Goal: Transaction & Acquisition: Purchase product/service

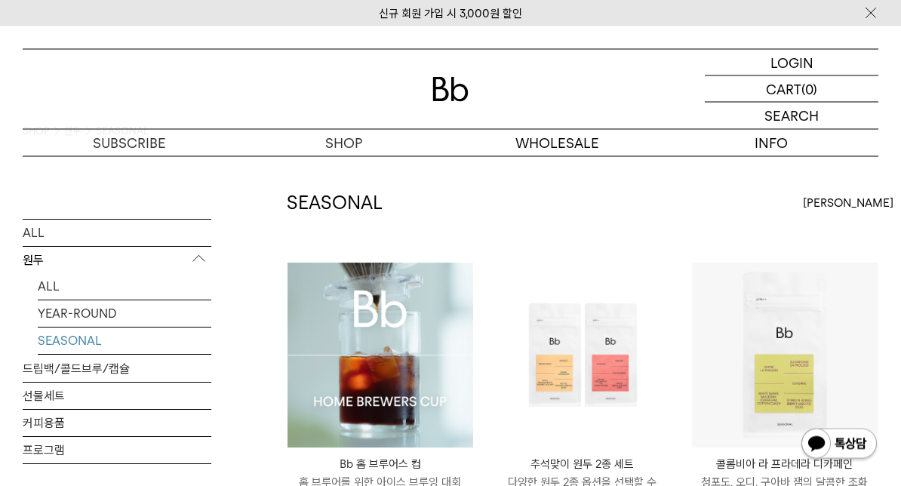
scroll to position [40, 0]
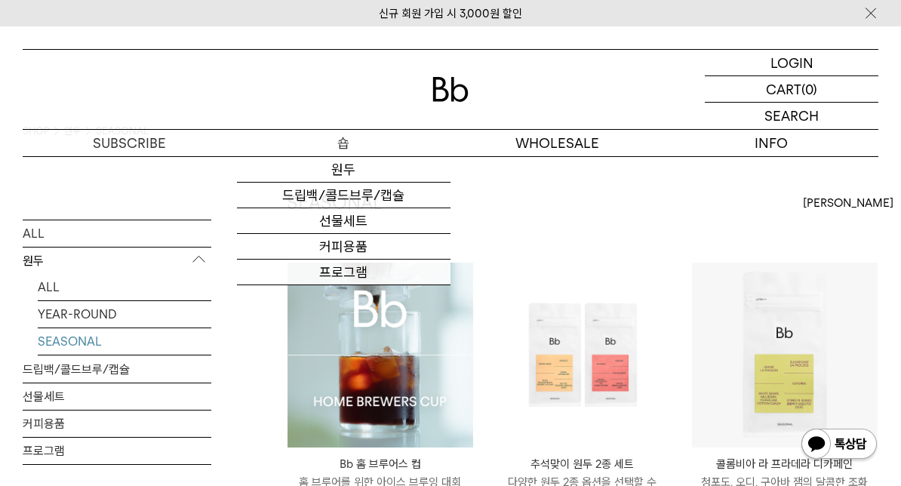
click at [371, 248] on link "커피용품" at bounding box center [344, 247] width 214 height 26
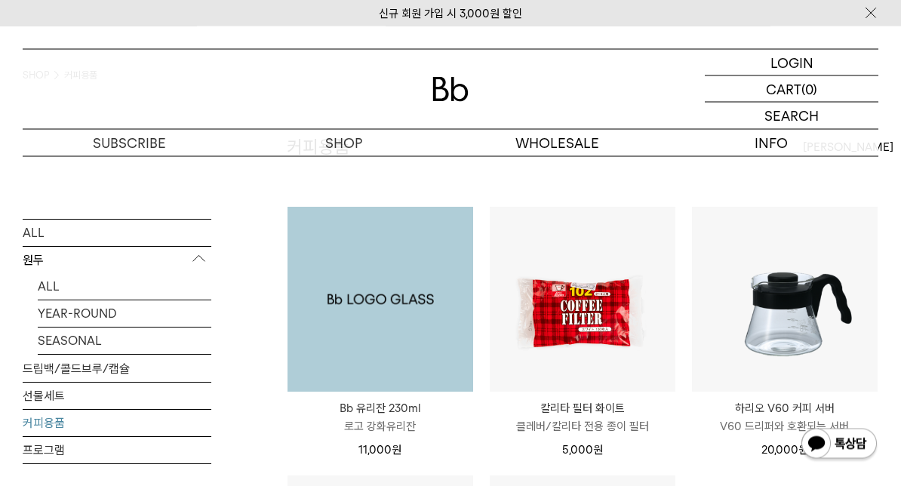
scroll to position [96, 0]
click at [401, 419] on p "로고 강화유리잔" at bounding box center [381, 426] width 186 height 18
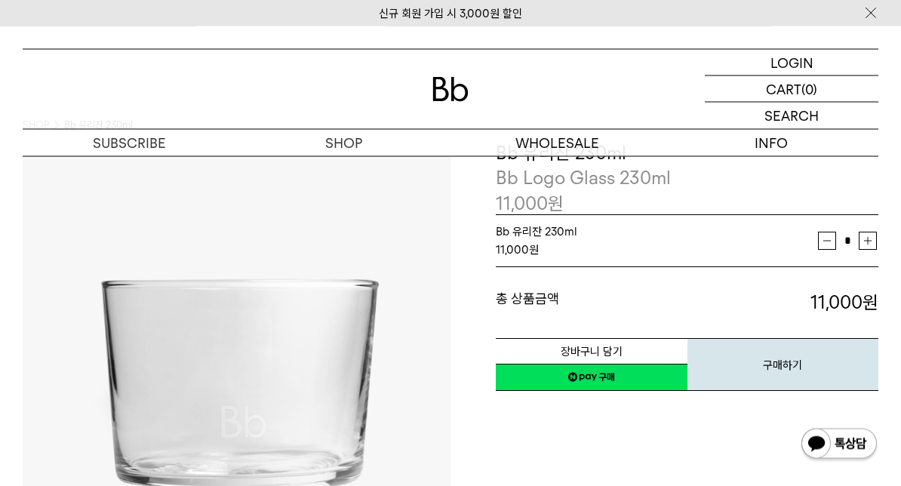
scroll to position [46, 0]
click at [873, 241] on button "증가" at bounding box center [868, 241] width 18 height 18
type input "*"
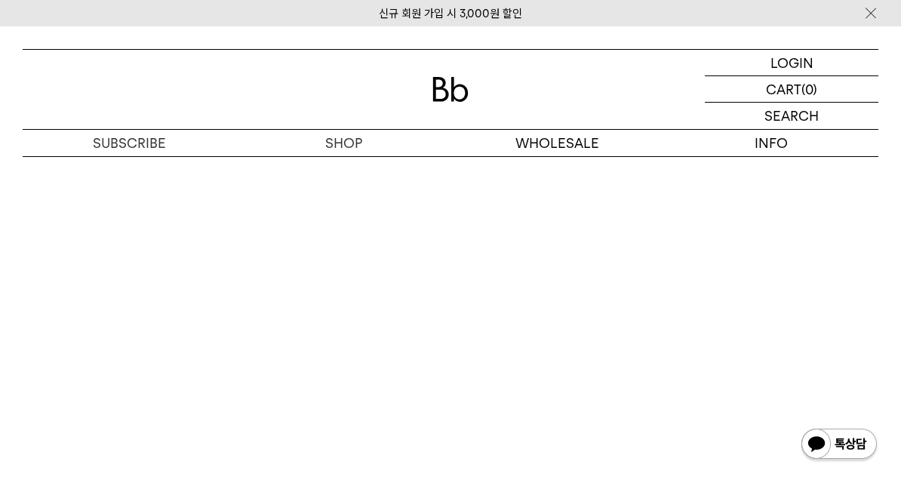
scroll to position [1862, 0]
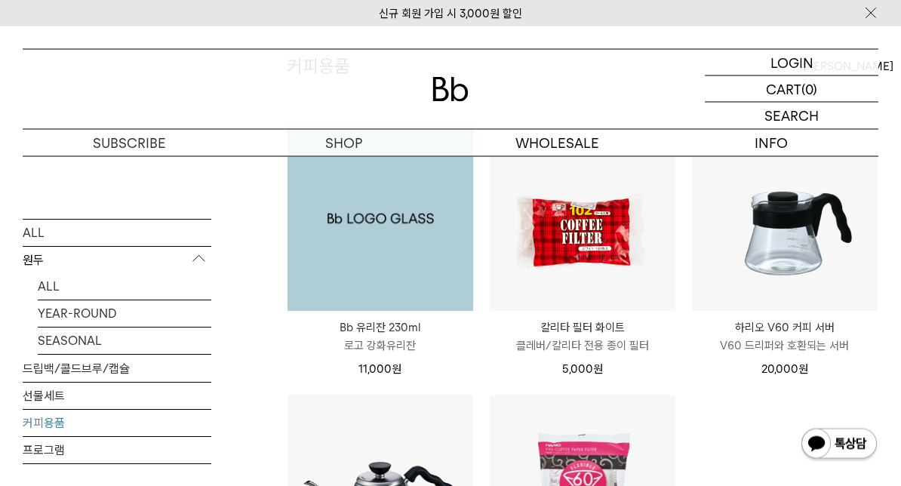
scroll to position [177, 0]
click at [398, 340] on p "로고 강화유리잔" at bounding box center [381, 346] width 186 height 18
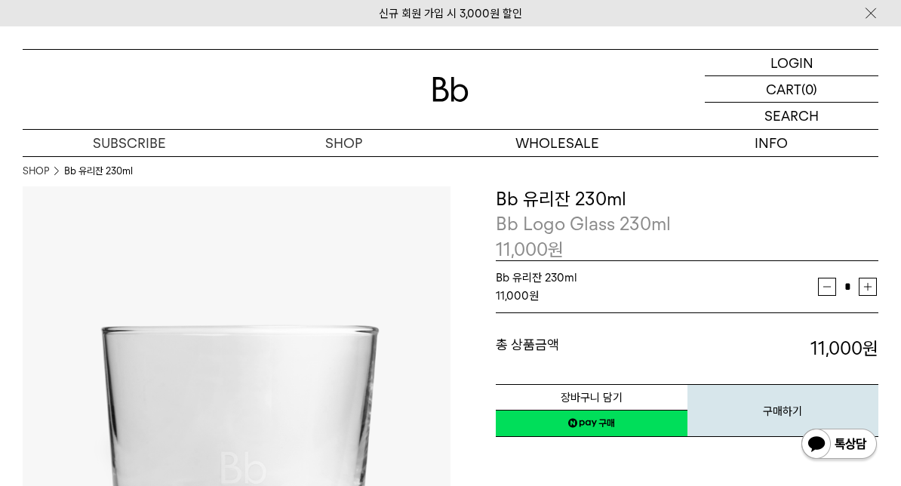
click at [872, 284] on button "증가" at bounding box center [868, 287] width 18 height 18
type input "*"
click at [607, 392] on button "장바구니 담기" at bounding box center [592, 397] width 192 height 26
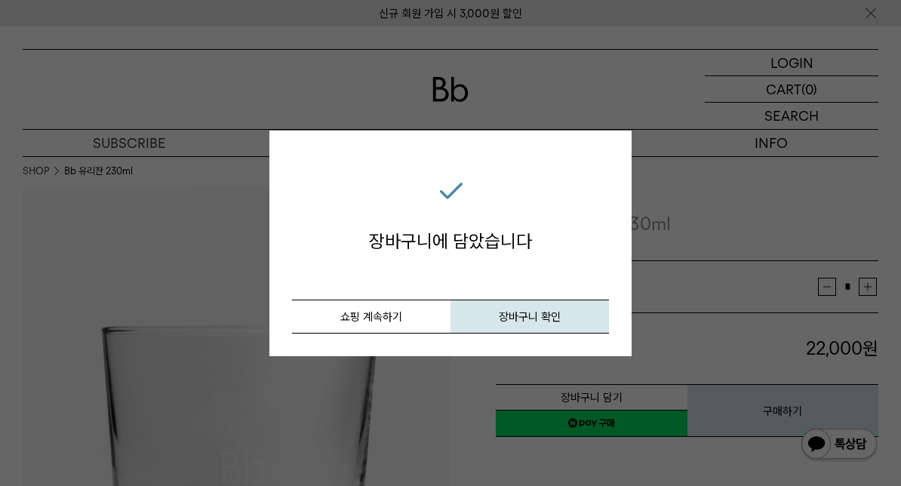
click at [377, 320] on button "쇼핑 계속하기" at bounding box center [371, 317] width 158 height 34
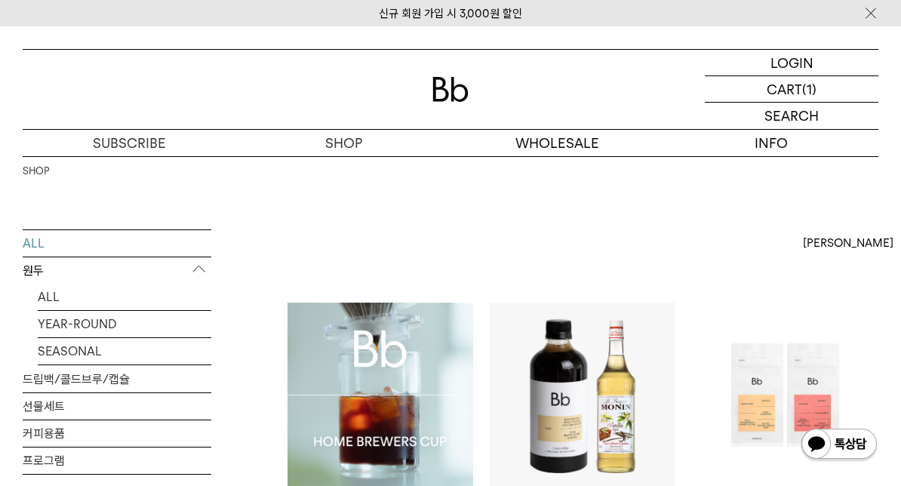
click at [54, 308] on link "ALL" at bounding box center [125, 297] width 174 height 26
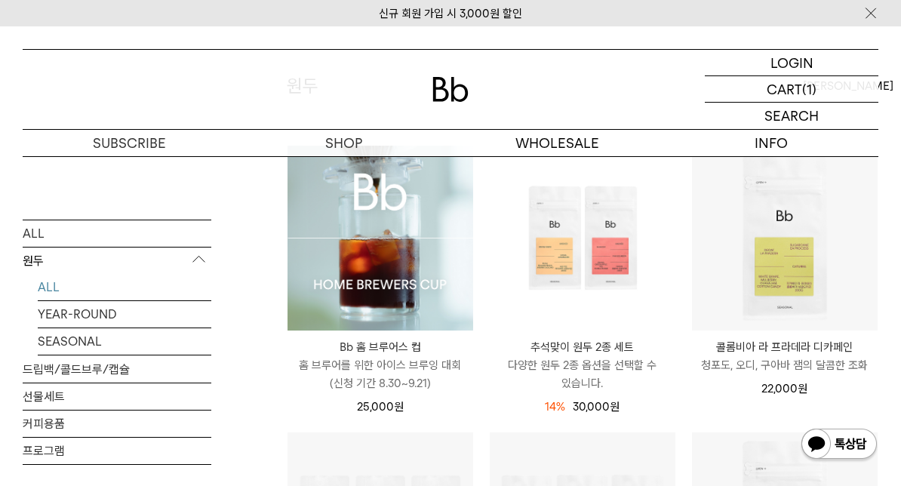
scroll to position [108, 0]
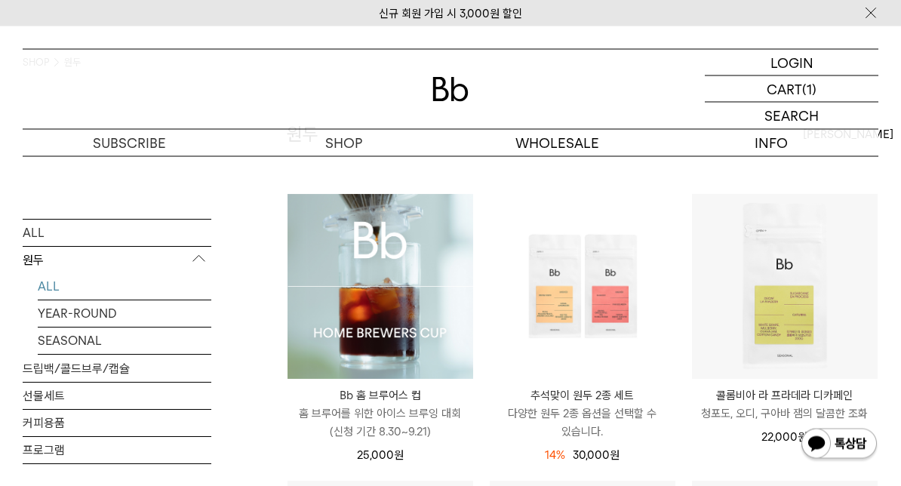
click at [414, 419] on p "홈 브루어를 위한 아이스 브루잉 대회 (신청 기간 8.30~9.21)" at bounding box center [381, 423] width 186 height 36
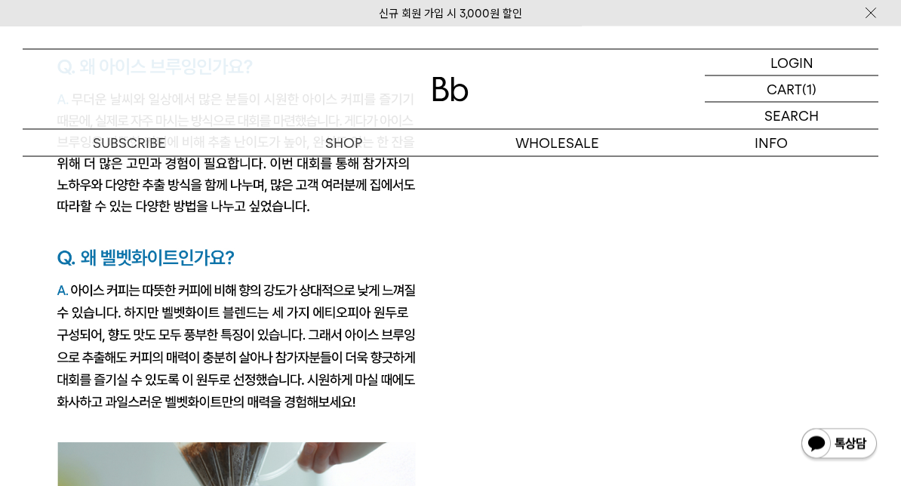
scroll to position [2607, 0]
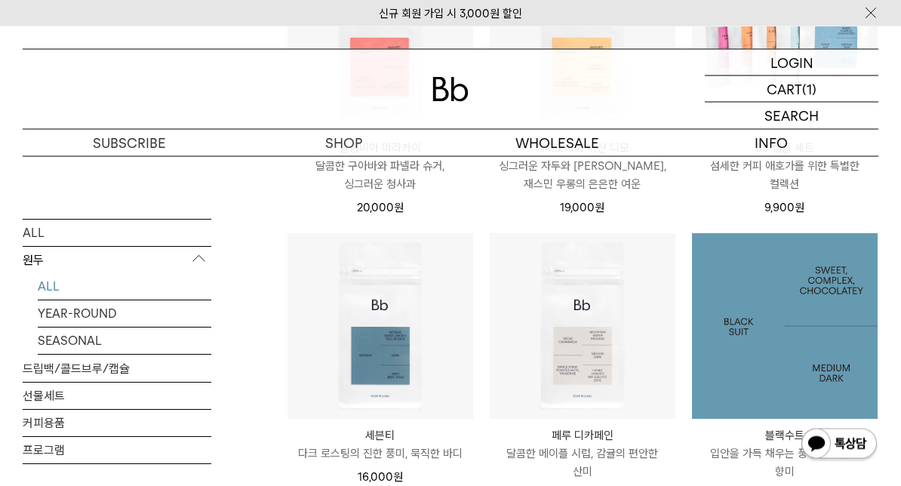
scroll to position [992, 0]
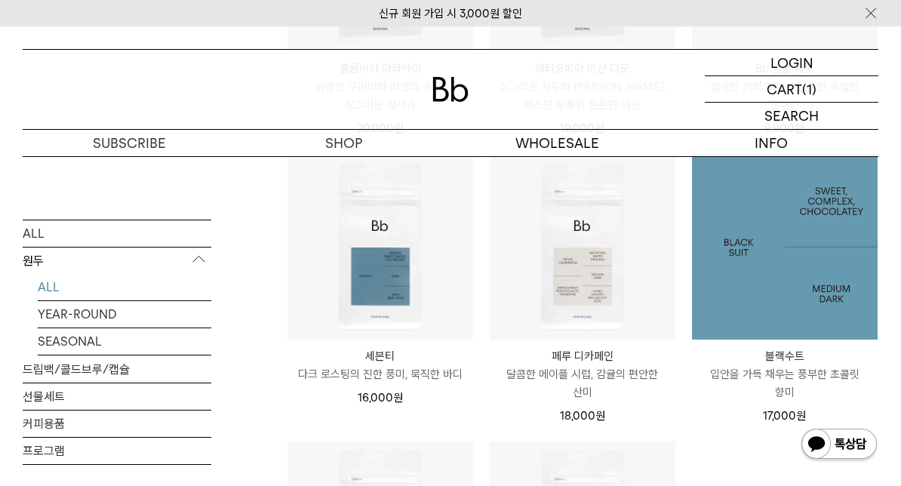
click at [819, 254] on img at bounding box center [785, 247] width 186 height 186
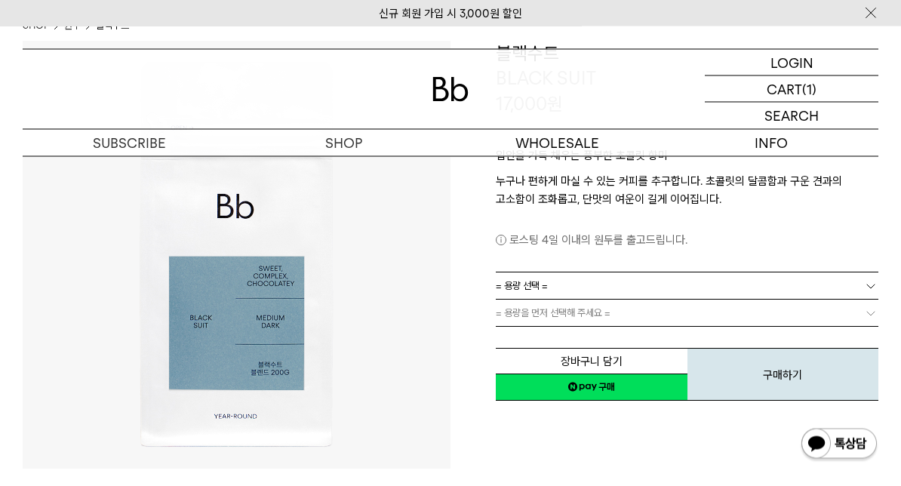
scroll to position [143, 0]
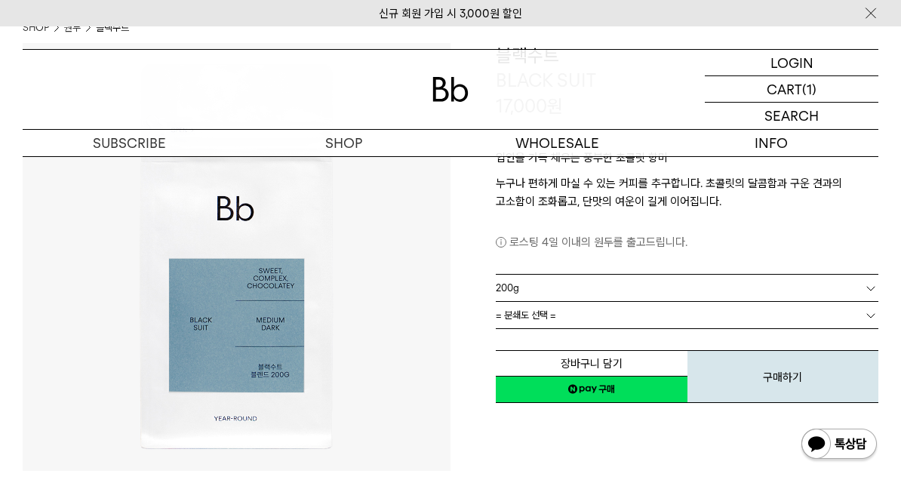
click at [632, 360] on button "장바구니 담기" at bounding box center [592, 363] width 192 height 26
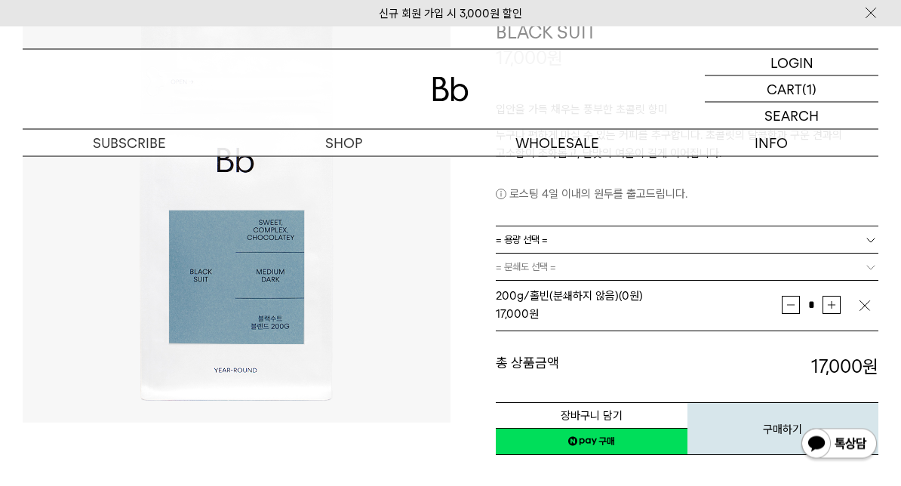
scroll to position [248, 0]
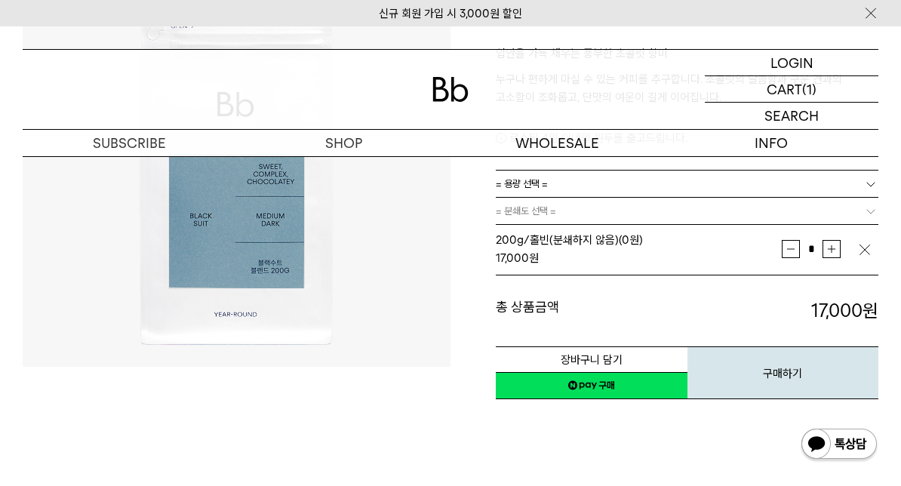
click at [603, 360] on button "장바구니 담기" at bounding box center [592, 359] width 192 height 26
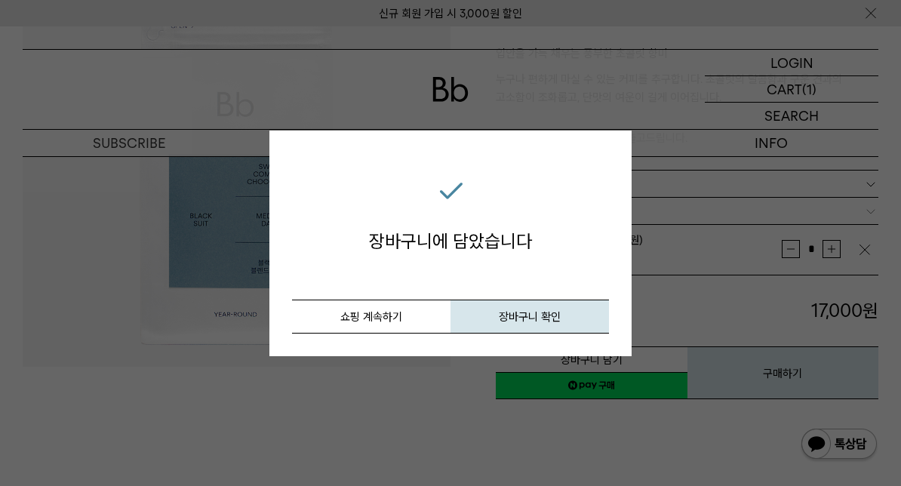
click at [398, 318] on button "쇼핑 계속하기" at bounding box center [371, 317] width 158 height 34
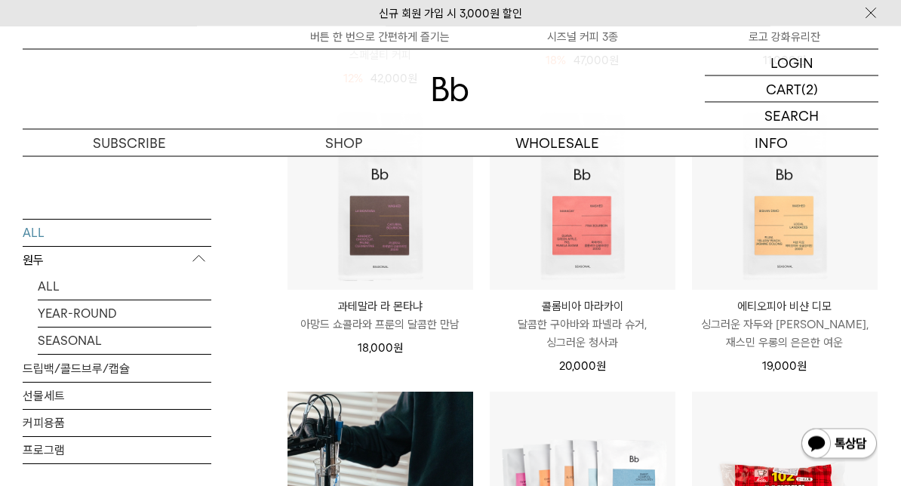
scroll to position [1067, 0]
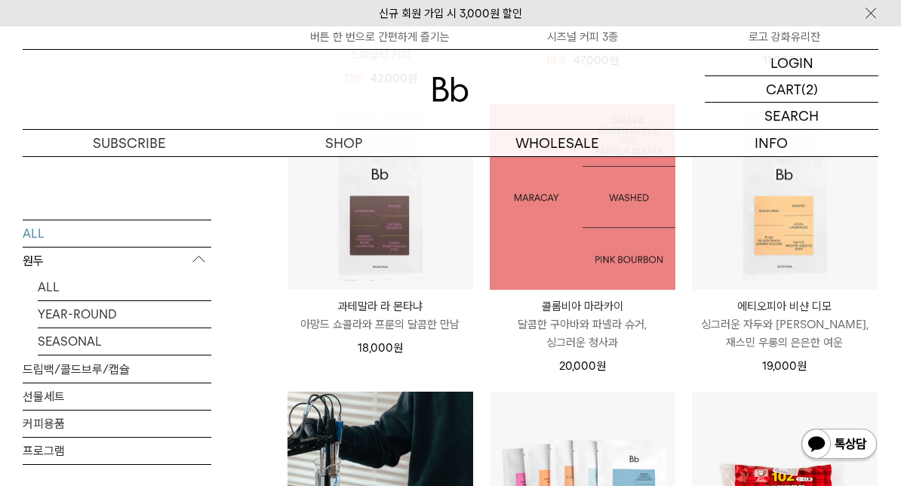
click at [590, 251] on img at bounding box center [583, 197] width 186 height 186
click at [581, 254] on img at bounding box center [583, 197] width 186 height 186
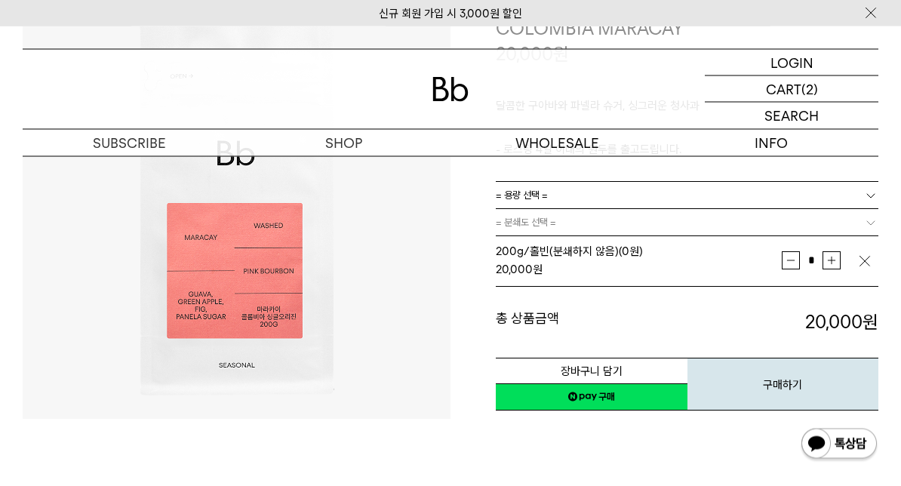
scroll to position [195, 0]
click at [565, 363] on button "장바구니 담기" at bounding box center [592, 371] width 192 height 26
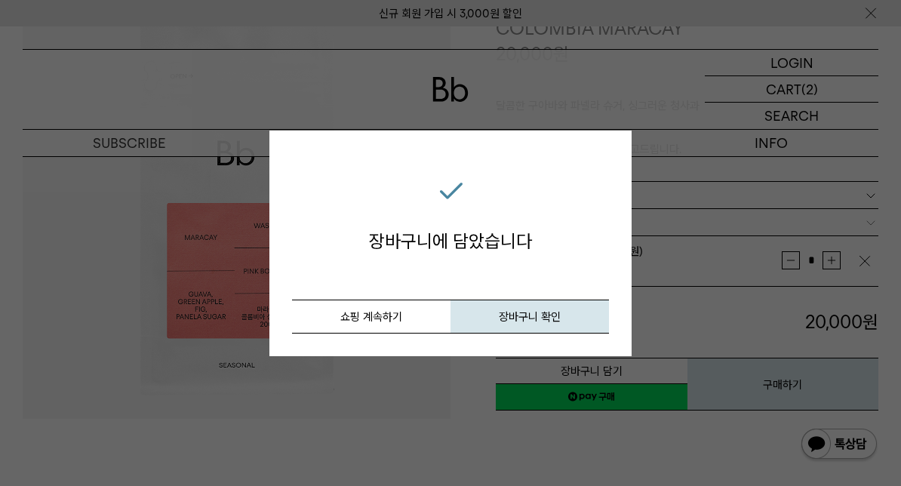
click at [408, 316] on button "쇼핑 계속하기" at bounding box center [371, 317] width 158 height 34
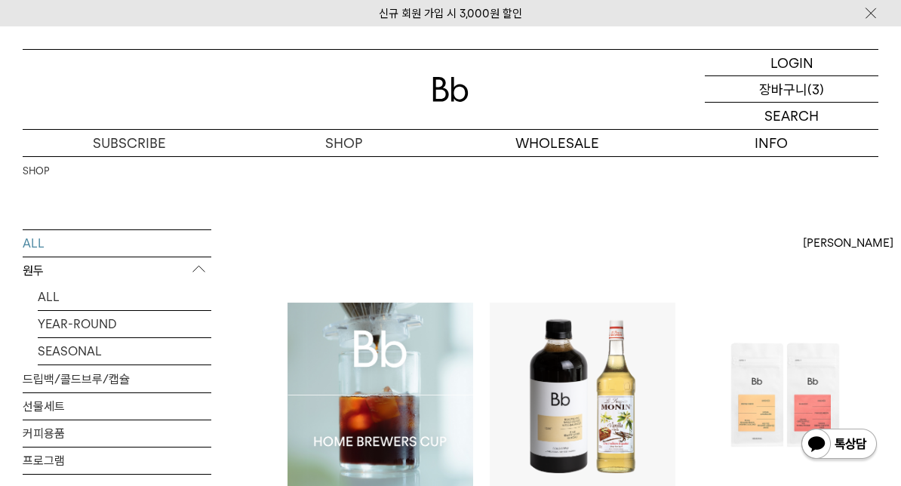
click at [795, 95] on p "장바구니" at bounding box center [783, 89] width 48 height 26
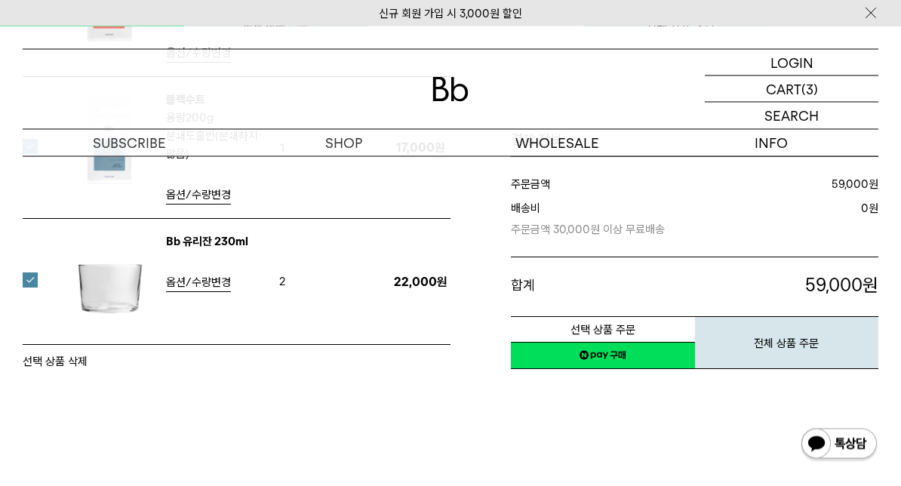
scroll to position [391, 0]
click at [597, 331] on button "선택 상품 주문" at bounding box center [603, 329] width 184 height 26
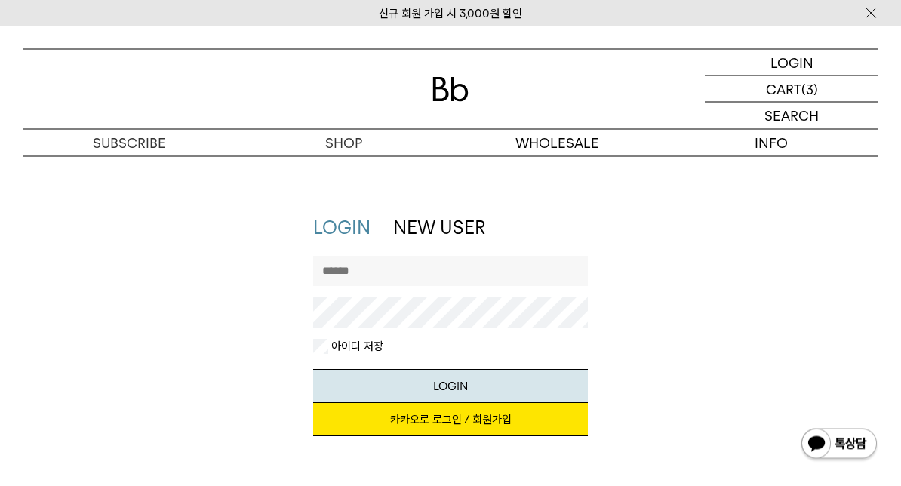
scroll to position [17, 0]
click at [383, 417] on link "카카오로 로그인 / 회원가입" at bounding box center [450, 419] width 275 height 33
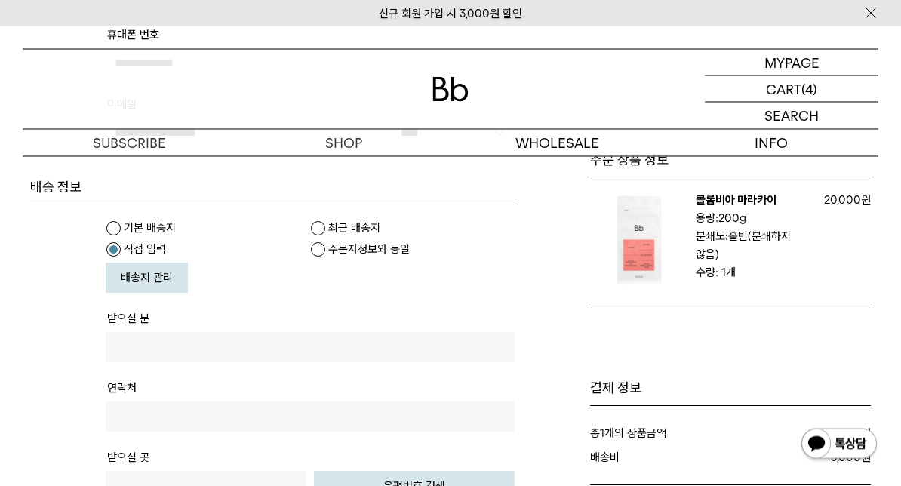
scroll to position [331, 0]
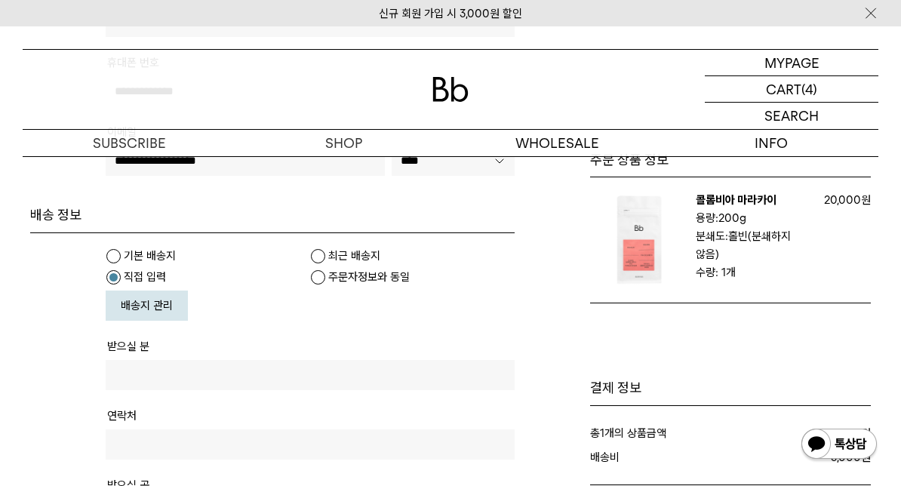
click at [424, 380] on input "text" at bounding box center [310, 375] width 409 height 30
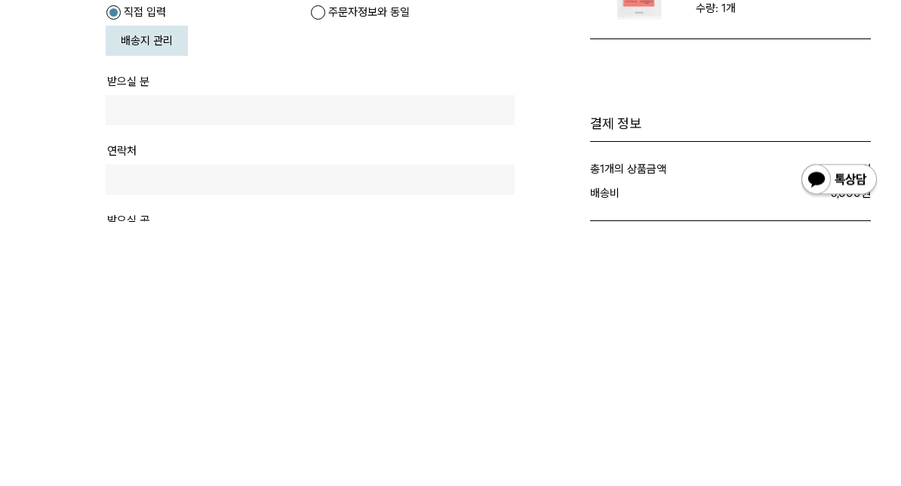
click at [330, 269] on label "주문자정보와 동일" at bounding box center [401, 276] width 182 height 15
type input "****"
type input "**********"
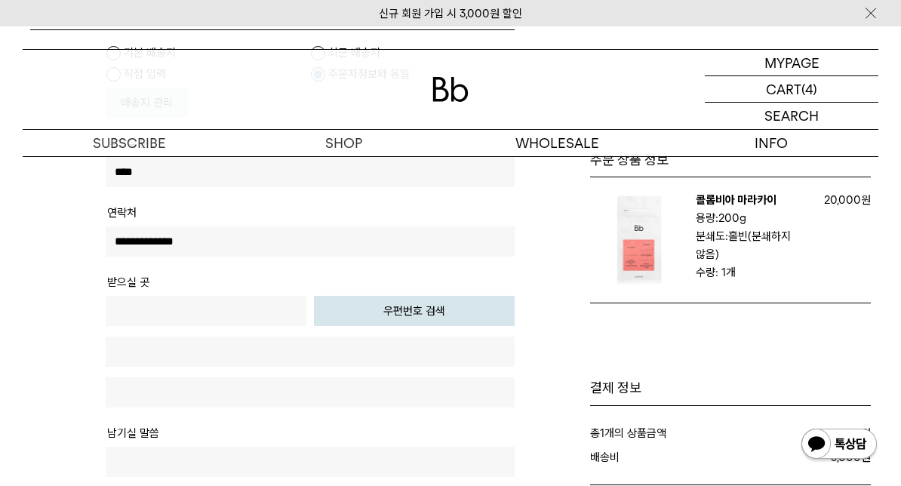
scroll to position [546, 0]
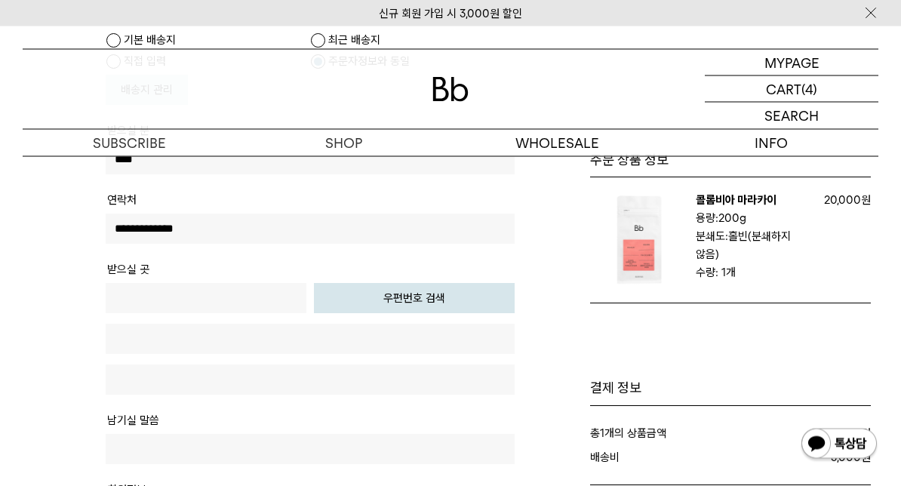
click at [418, 302] on button "우편번호 검색" at bounding box center [414, 299] width 201 height 30
type input "*****"
type input "**********"
click at [297, 381] on input "text" at bounding box center [310, 379] width 409 height 30
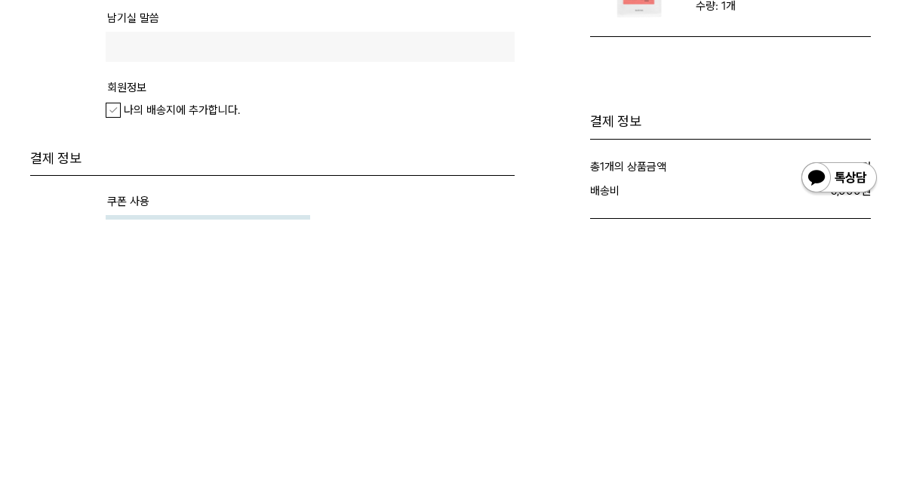
scroll to position [686, 0]
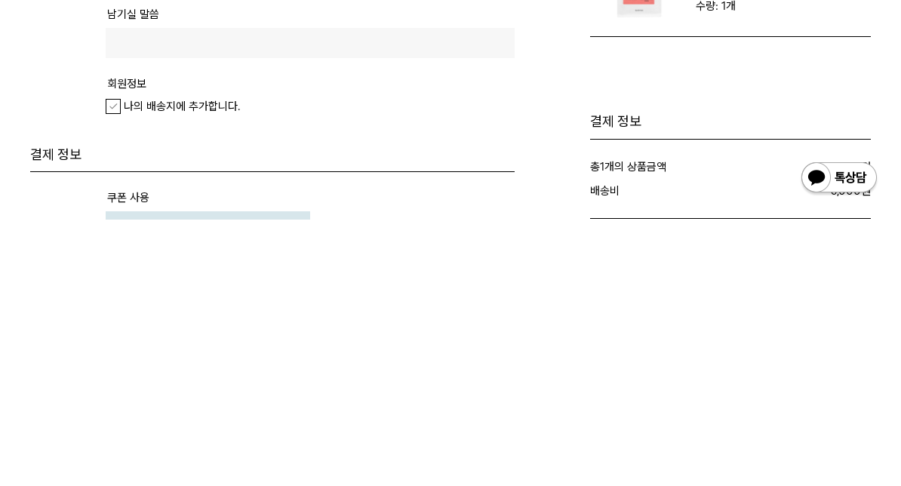
type input "**********"
click at [112, 365] on label "나의 배송지에 추가합니다." at bounding box center [173, 372] width 134 height 15
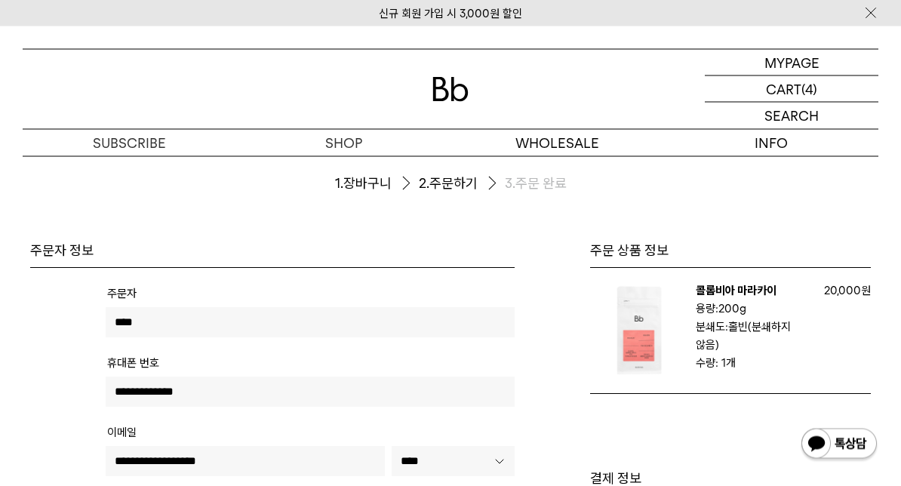
scroll to position [30, 0]
click at [0, 0] on p "장바구니" at bounding box center [0, 0] width 0 height 0
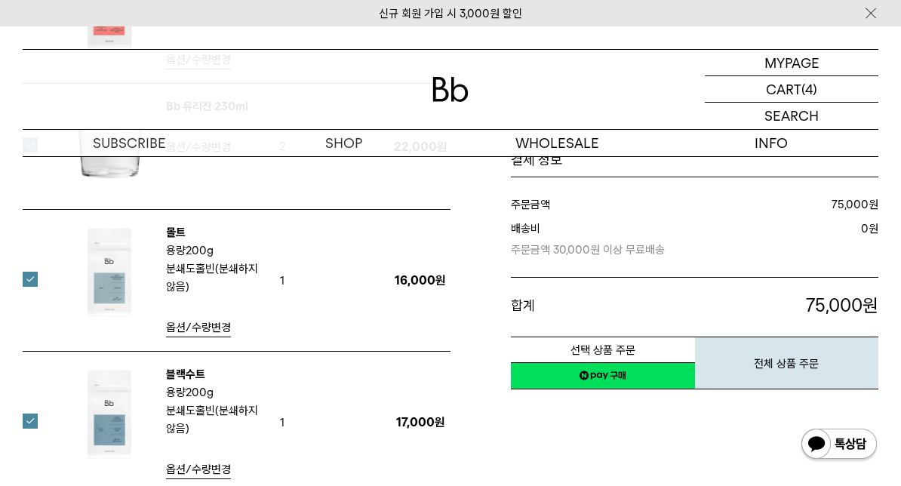
scroll to position [383, 0]
click at [46, 281] on div "몰트 용량 200g 분쇄도 홀빈(분쇄하지 않음) 옵션/수량변경" at bounding box center [154, 281] width 233 height 114
click at [25, 275] on label at bounding box center [39, 279] width 33 height 15
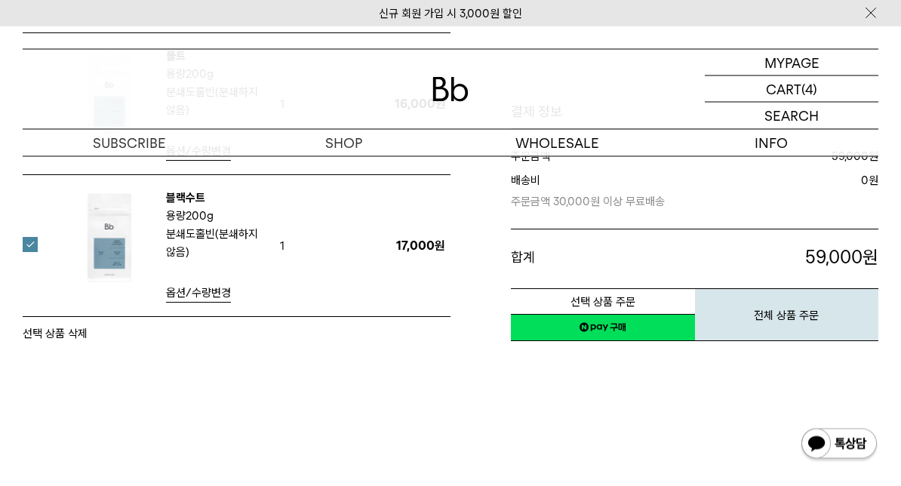
scroll to position [537, 0]
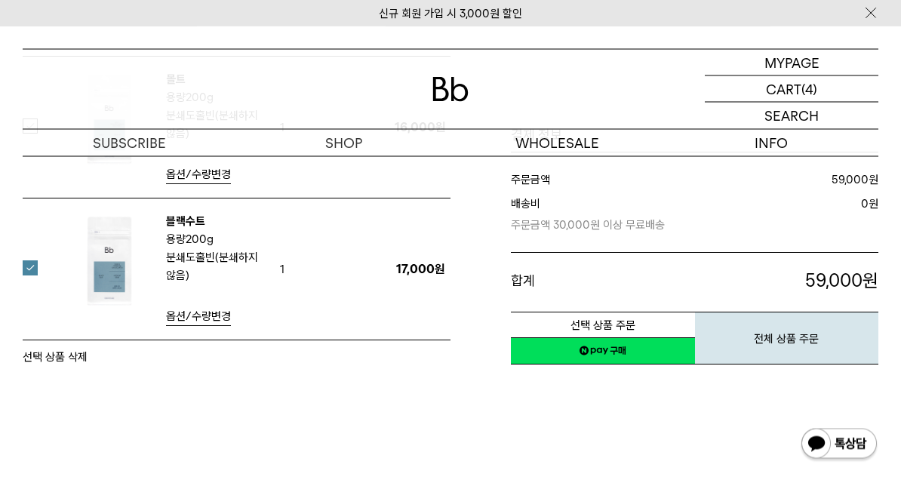
click at [612, 349] on link "네이버페이 구매하기" at bounding box center [603, 351] width 184 height 27
